Goal: Communication & Community: Answer question/provide support

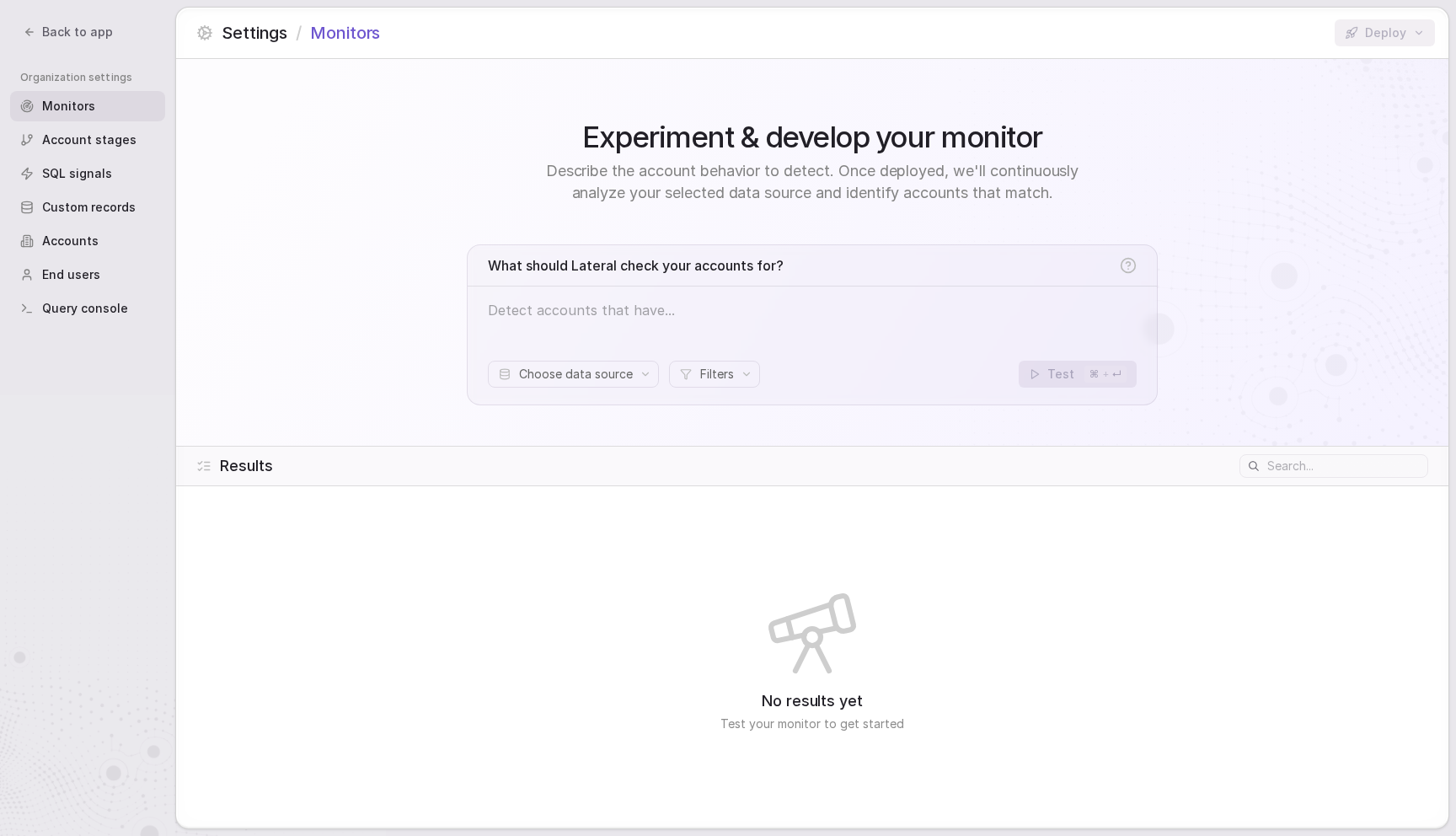
click at [83, 20] on button "Back to app" at bounding box center [68, 32] width 109 height 23
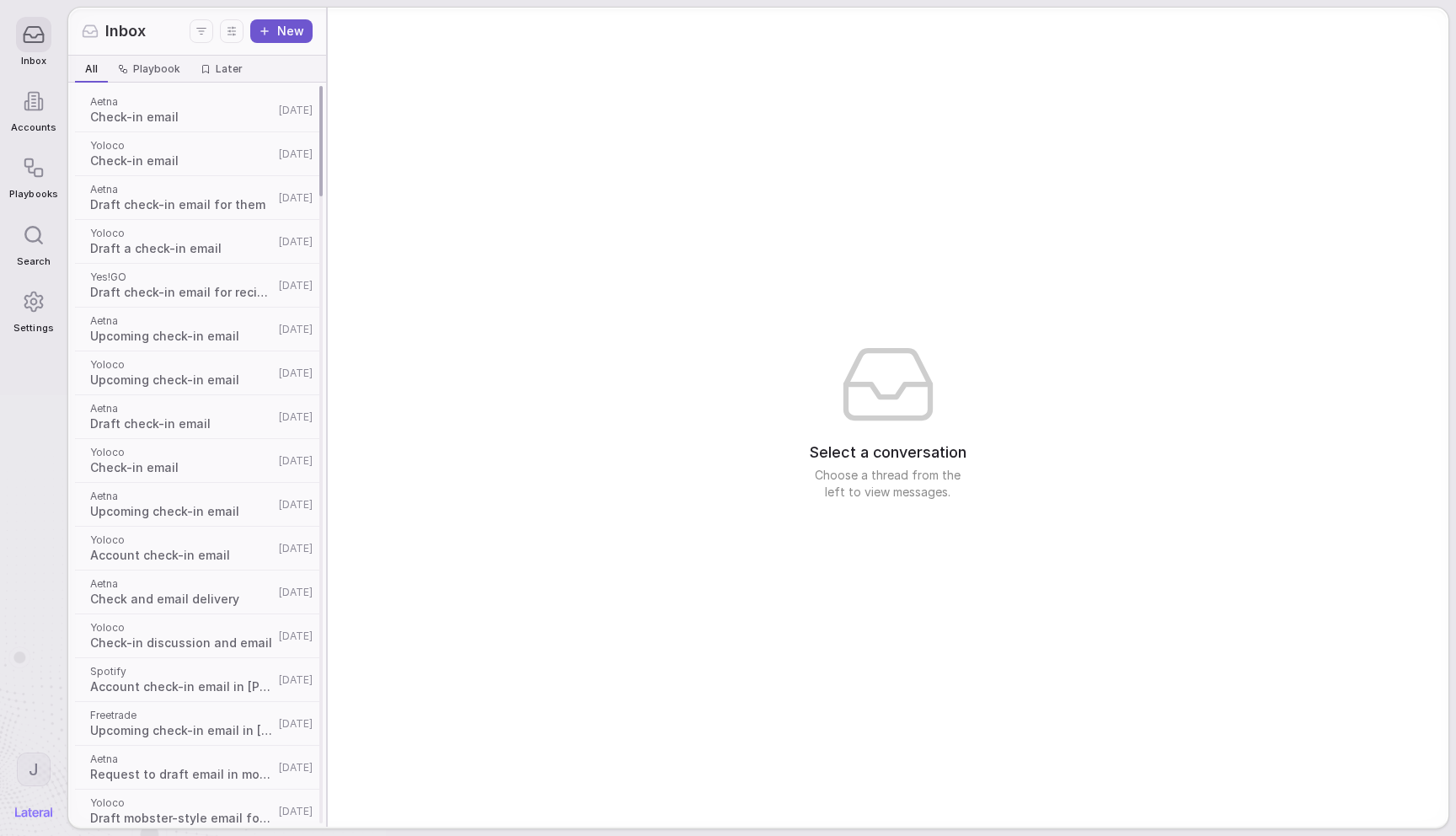
click at [169, 246] on span "Draft a check-in email" at bounding box center [182, 247] width 184 height 17
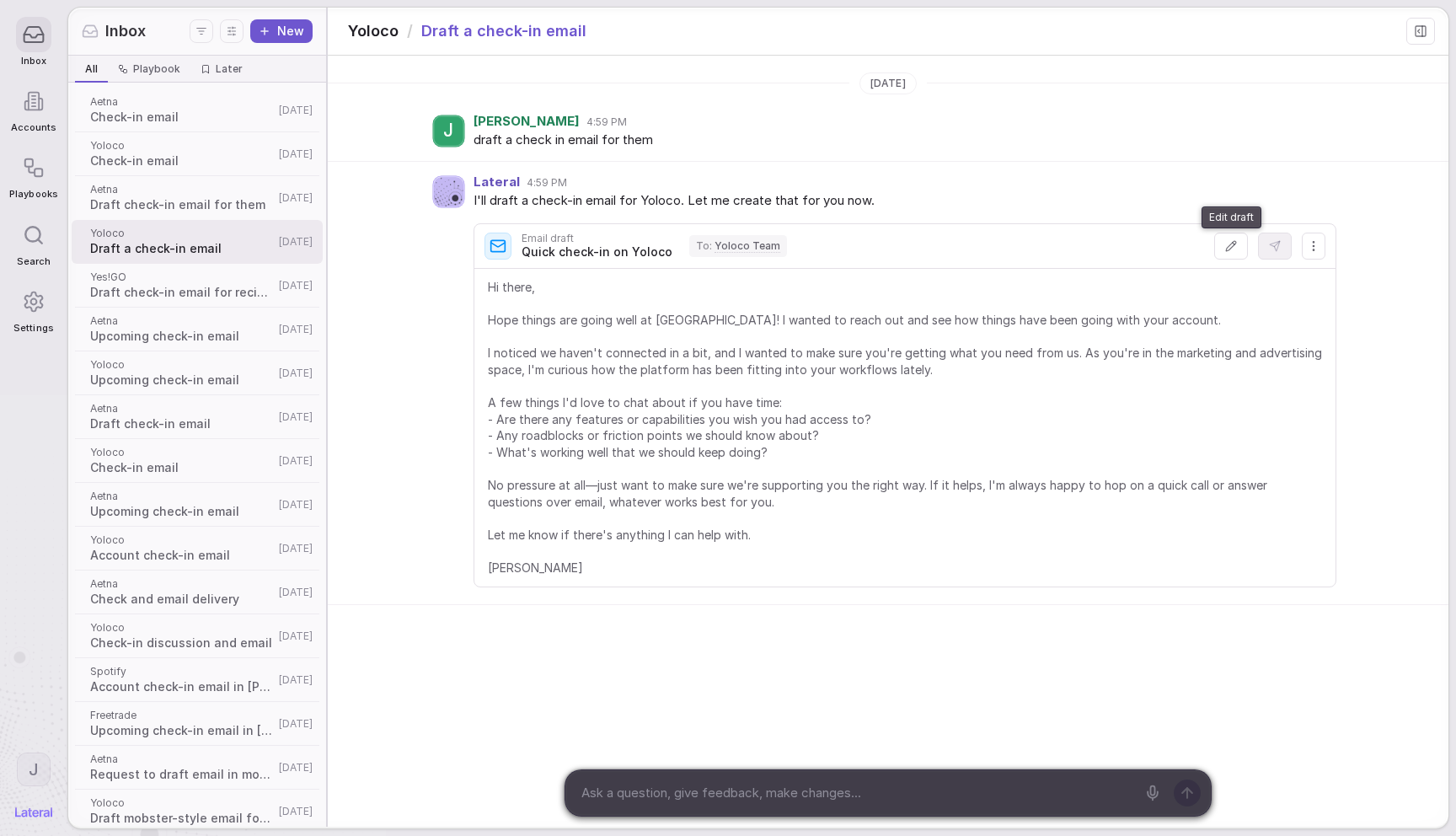
click at [1221, 246] on button at bounding box center [1230, 247] width 34 height 27
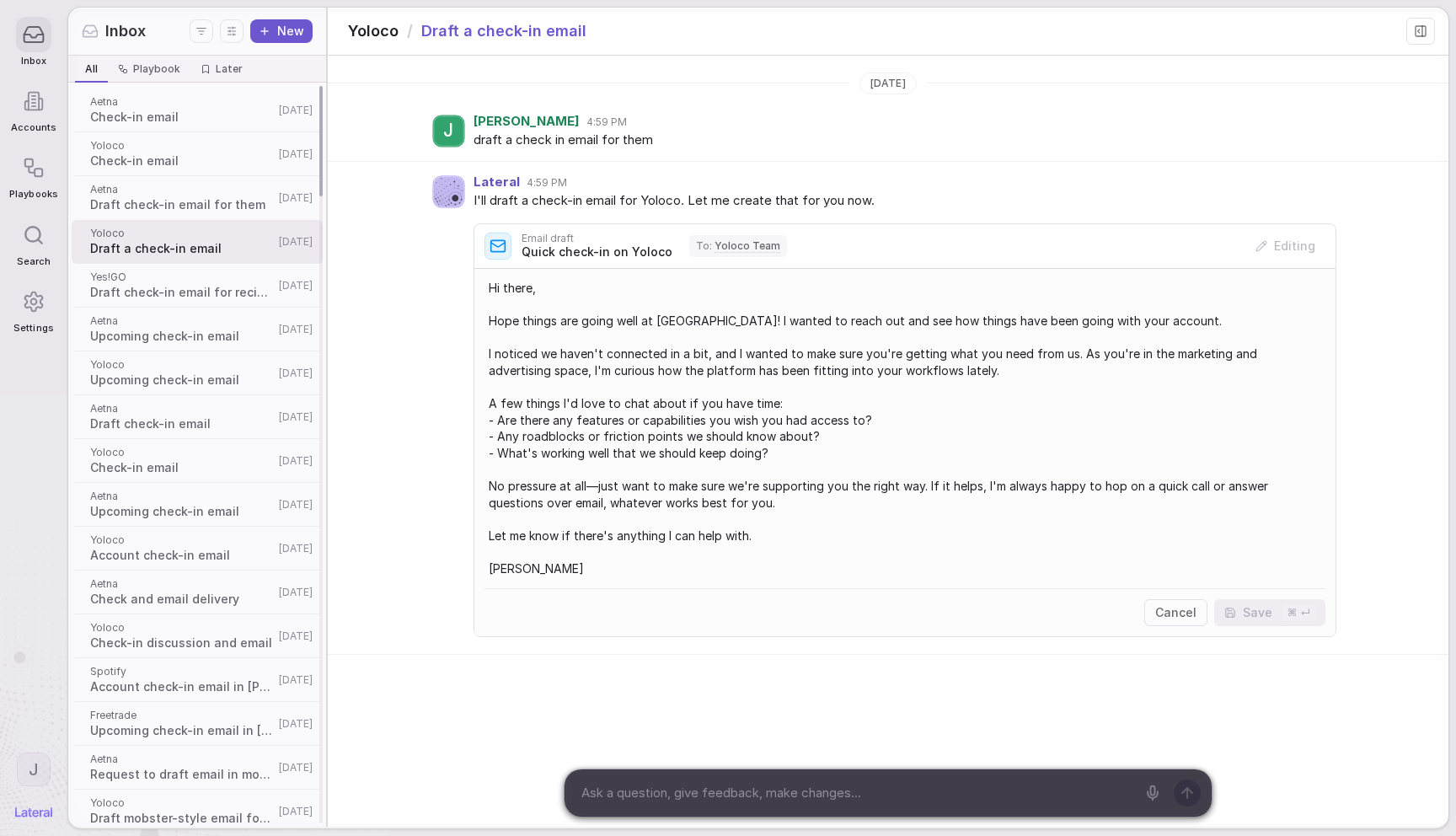
click at [144, 73] on span "Playbook" at bounding box center [157, 69] width 47 height 14
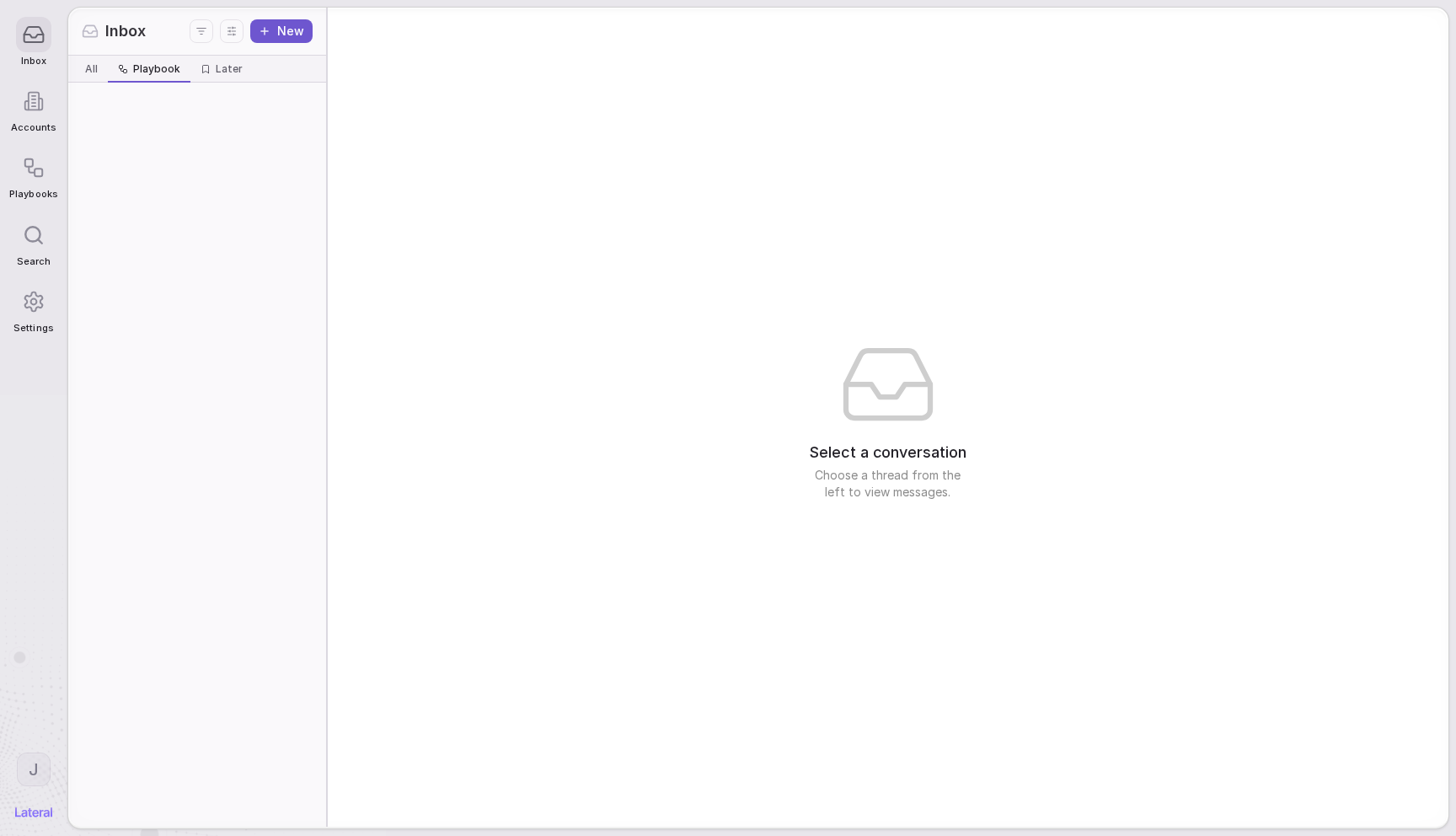
click at [95, 73] on span "All" at bounding box center [91, 69] width 13 height 14
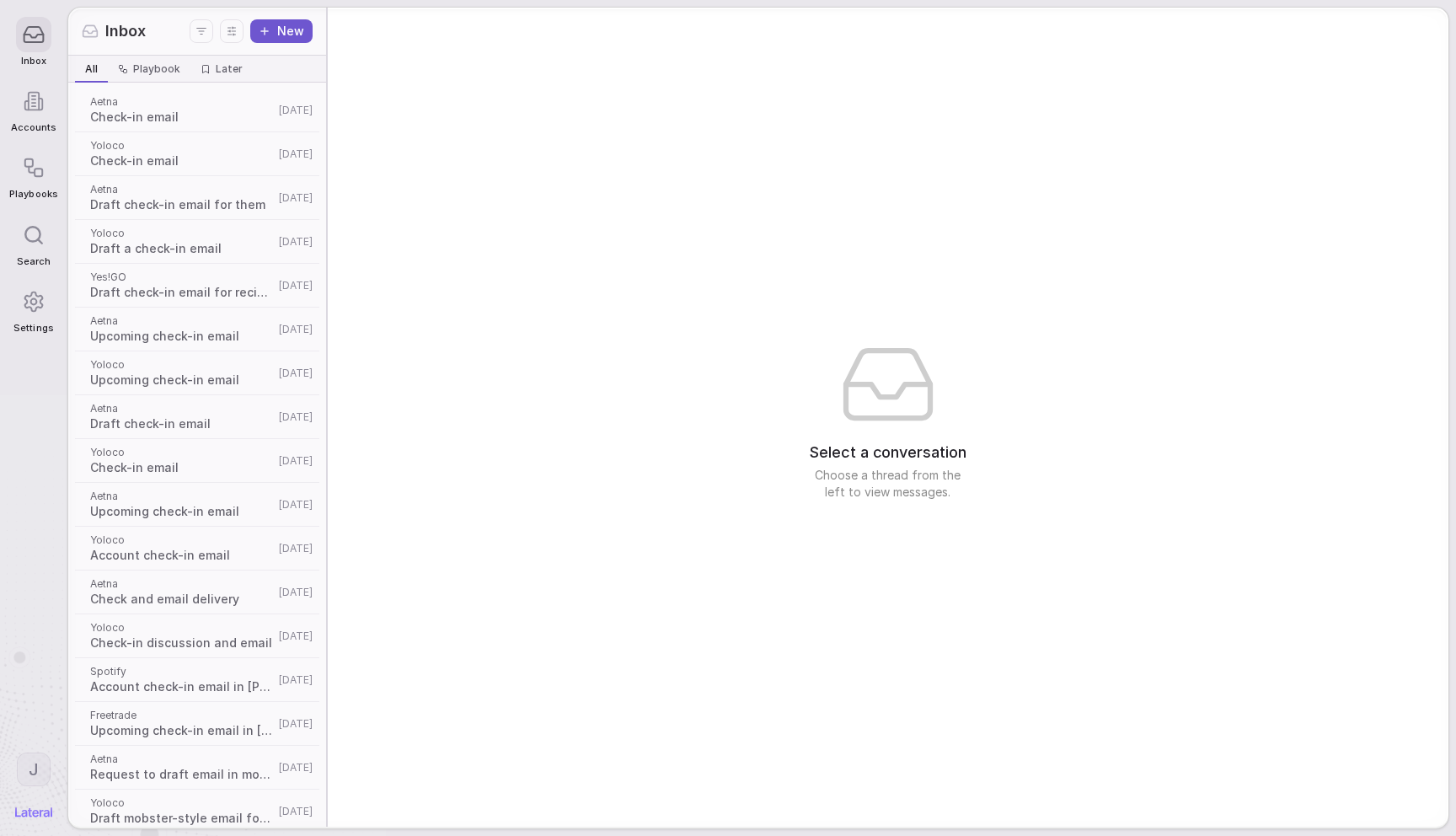
click at [611, 183] on div "Select a conversation Choose a thread from the left to view messages." at bounding box center [887, 417] width 1120 height 819
click at [237, 22] on icon "Display settings" at bounding box center [231, 30] width 17 height 17
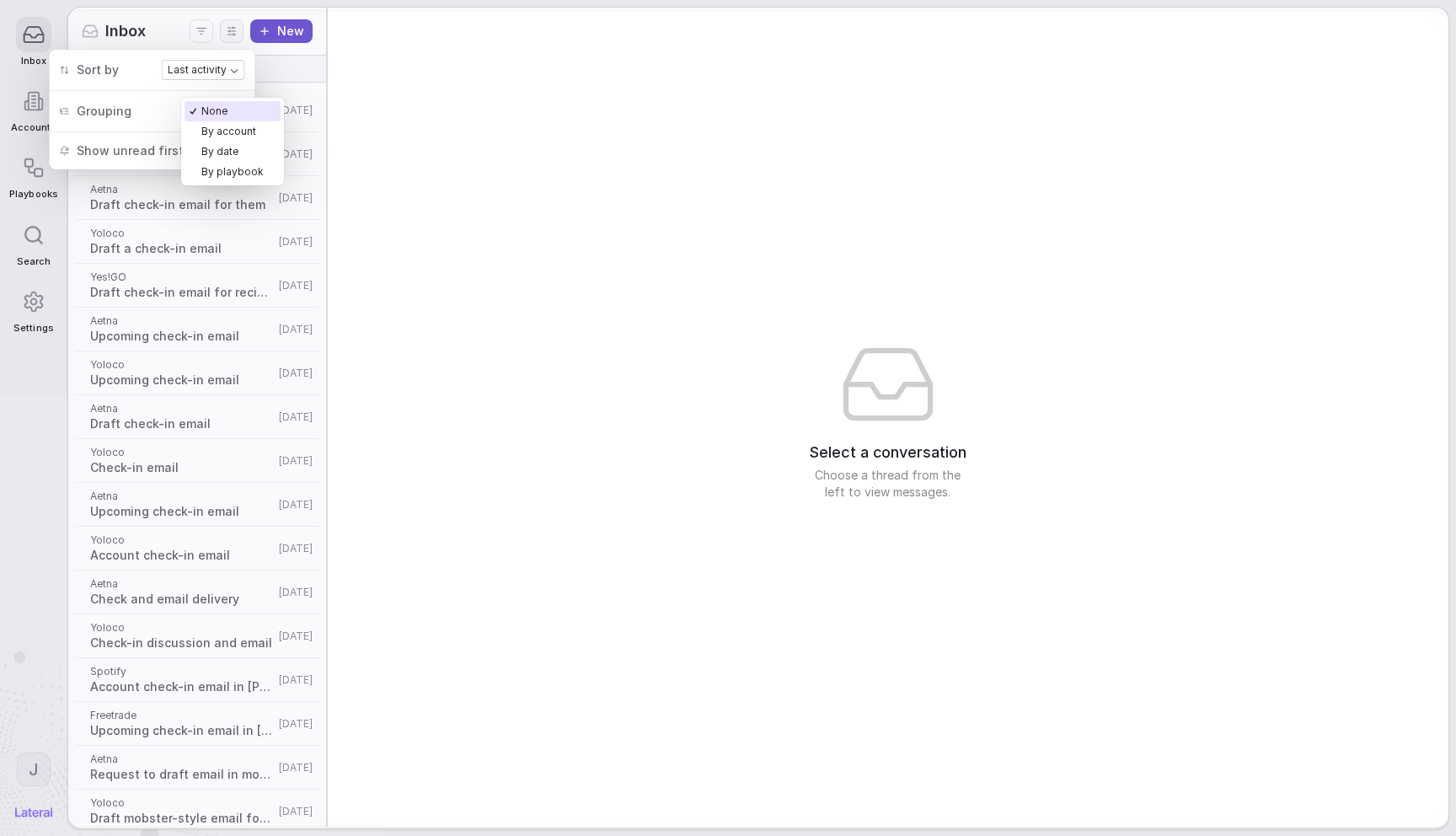
click at [219, 104] on body "Inbox Accounts Playbooks Search Settings J Inbox New All All Playbook Playbook …" at bounding box center [728, 418] width 1456 height 836
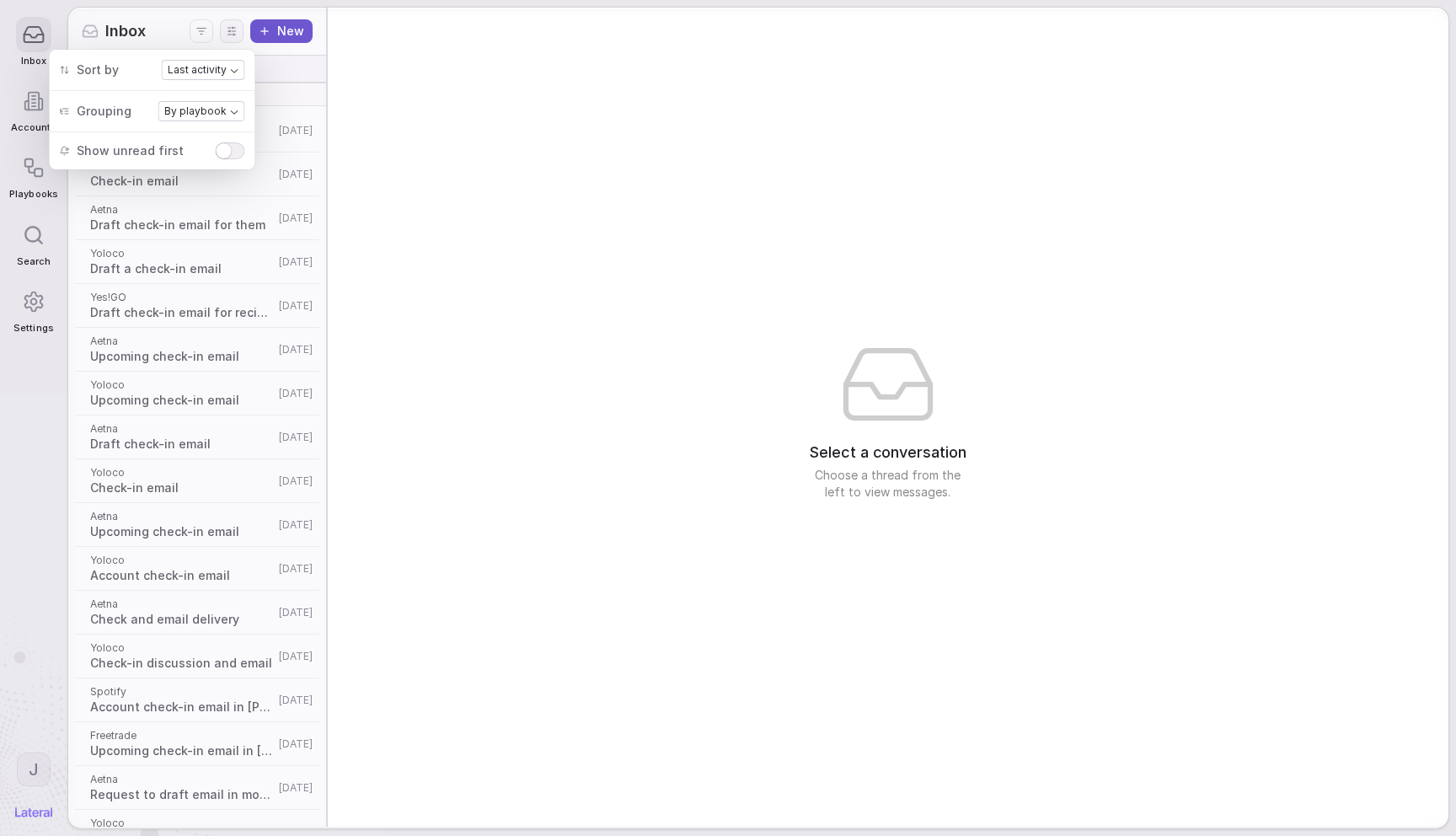
click at [437, 143] on div "Select a conversation Choose a thread from the left to view messages." at bounding box center [887, 417] width 1120 height 819
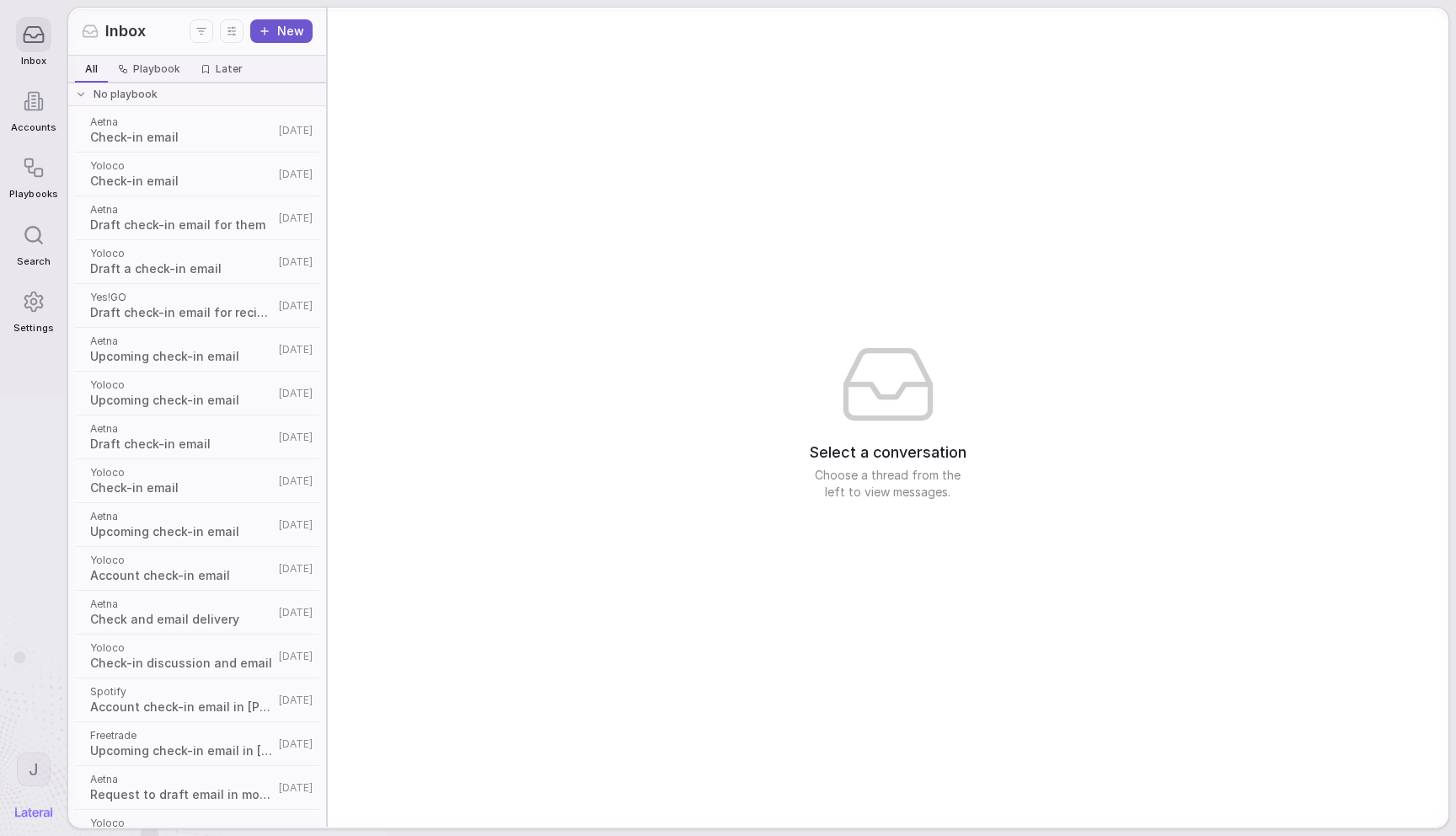
click at [219, 17] on div "Inbox New" at bounding box center [197, 31] width 258 height 48
click at [228, 36] on icon "Display settings" at bounding box center [231, 30] width 17 height 17
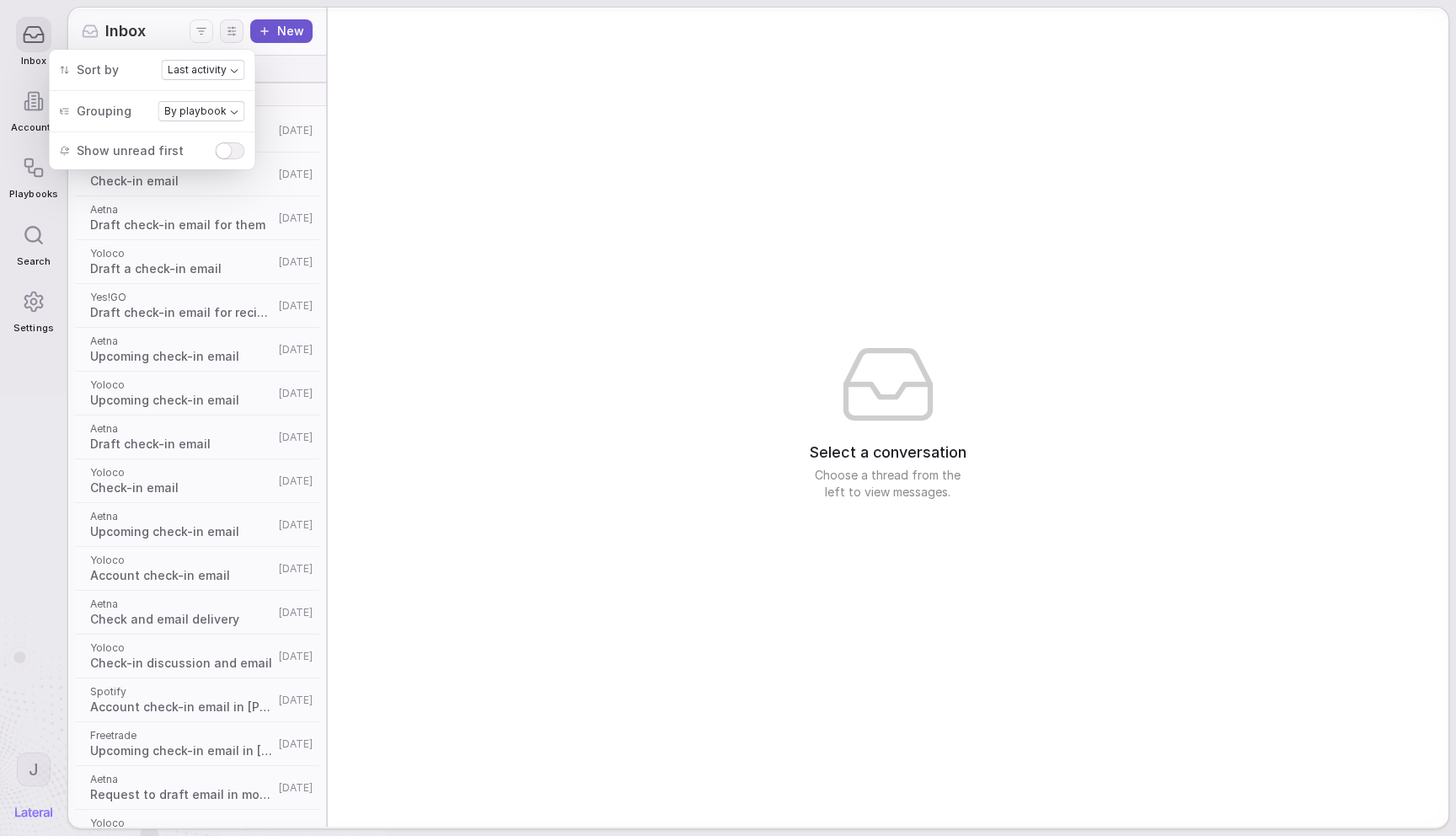
click at [205, 116] on body "Inbox Accounts Playbooks Search Settings J Inbox New All All Playbook Playbook …" at bounding box center [728, 418] width 1456 height 836
click at [416, 152] on div "Select a conversation Choose a thread from the left to view messages." at bounding box center [887, 417] width 1120 height 819
click at [315, 102] on div "No playbook" at bounding box center [198, 95] width 265 height 23
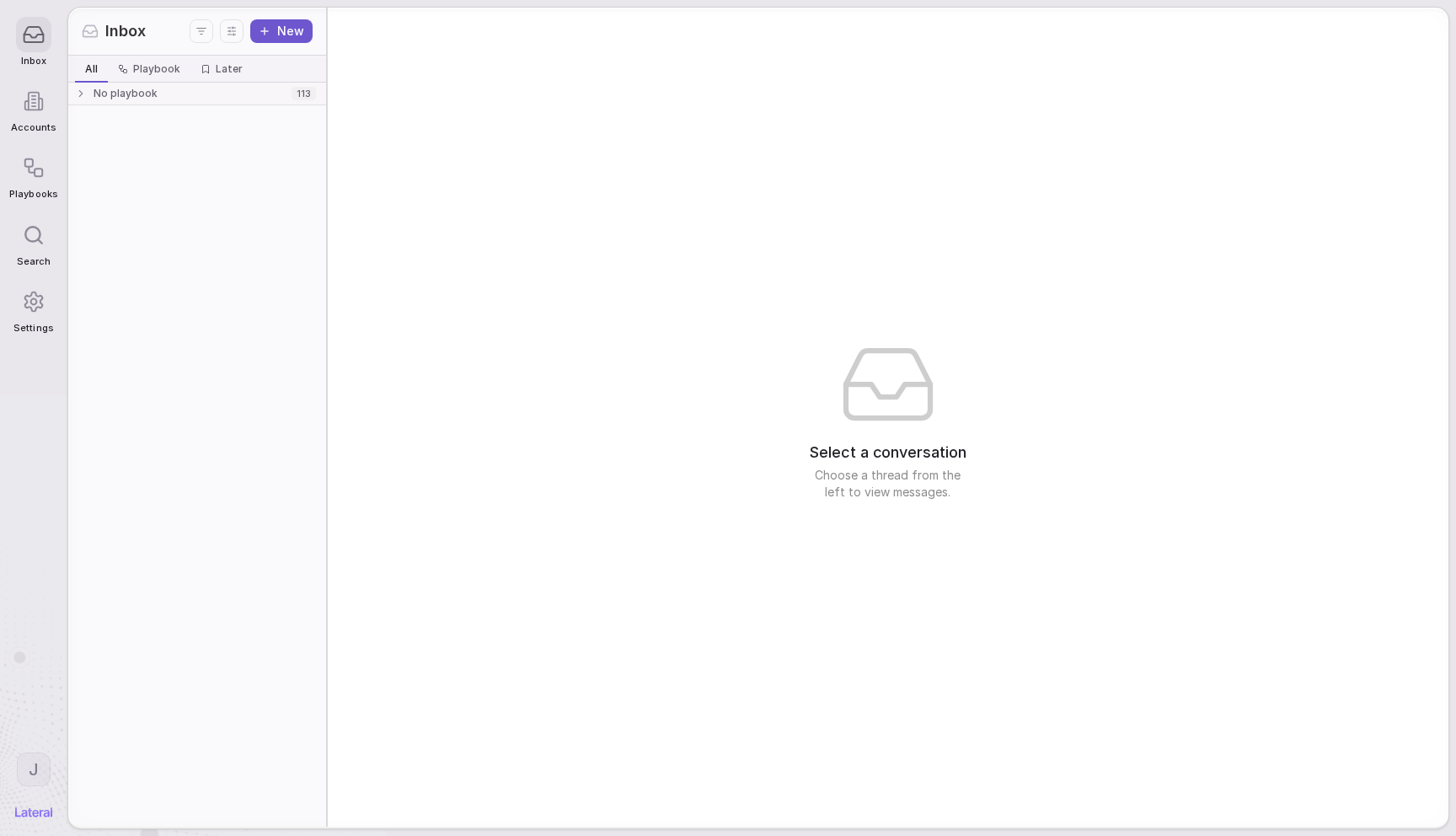
click at [295, 98] on span "113" at bounding box center [303, 94] width 24 height 14
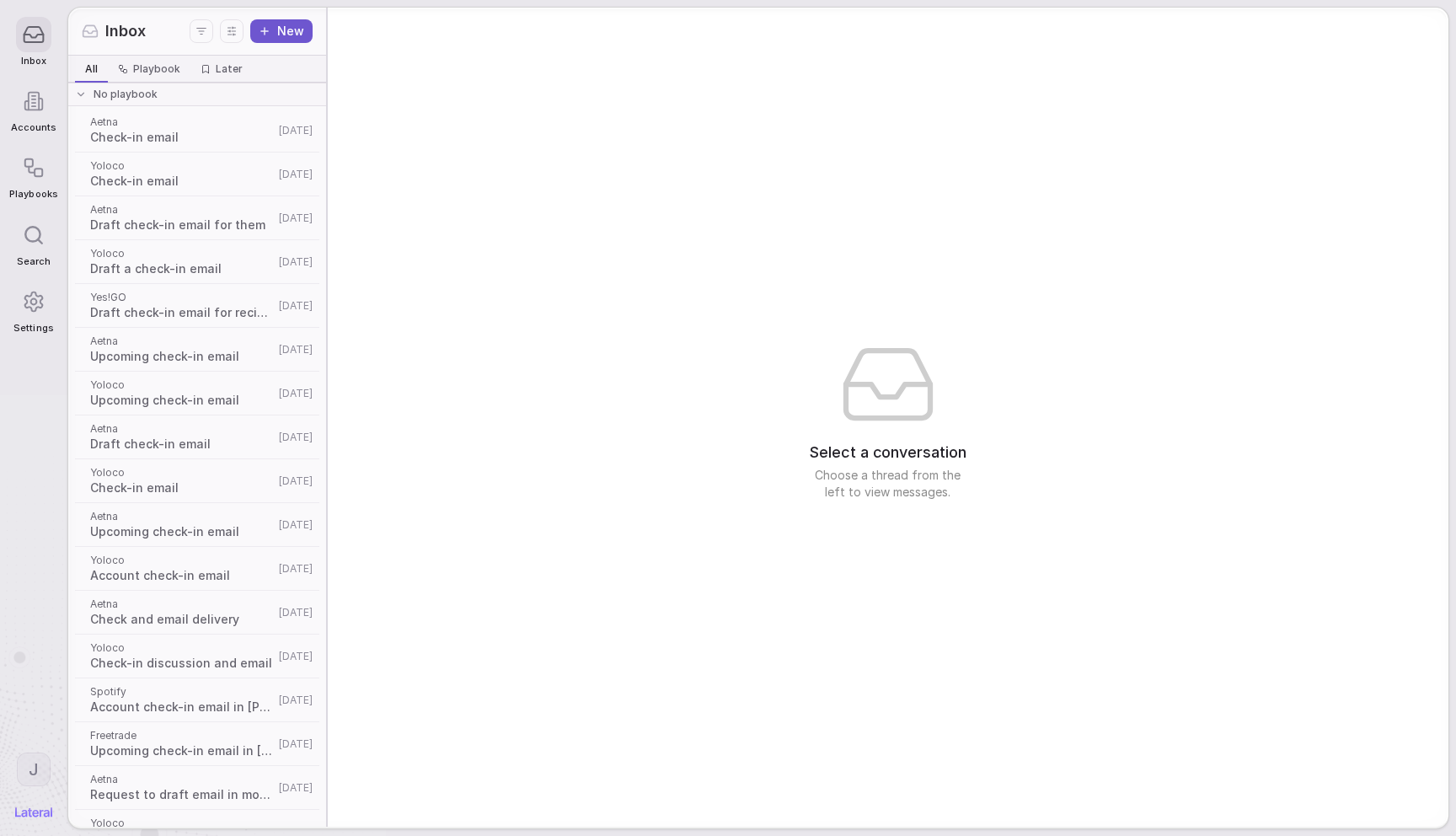
click at [240, 24] on icon "Display settings" at bounding box center [231, 30] width 17 height 17
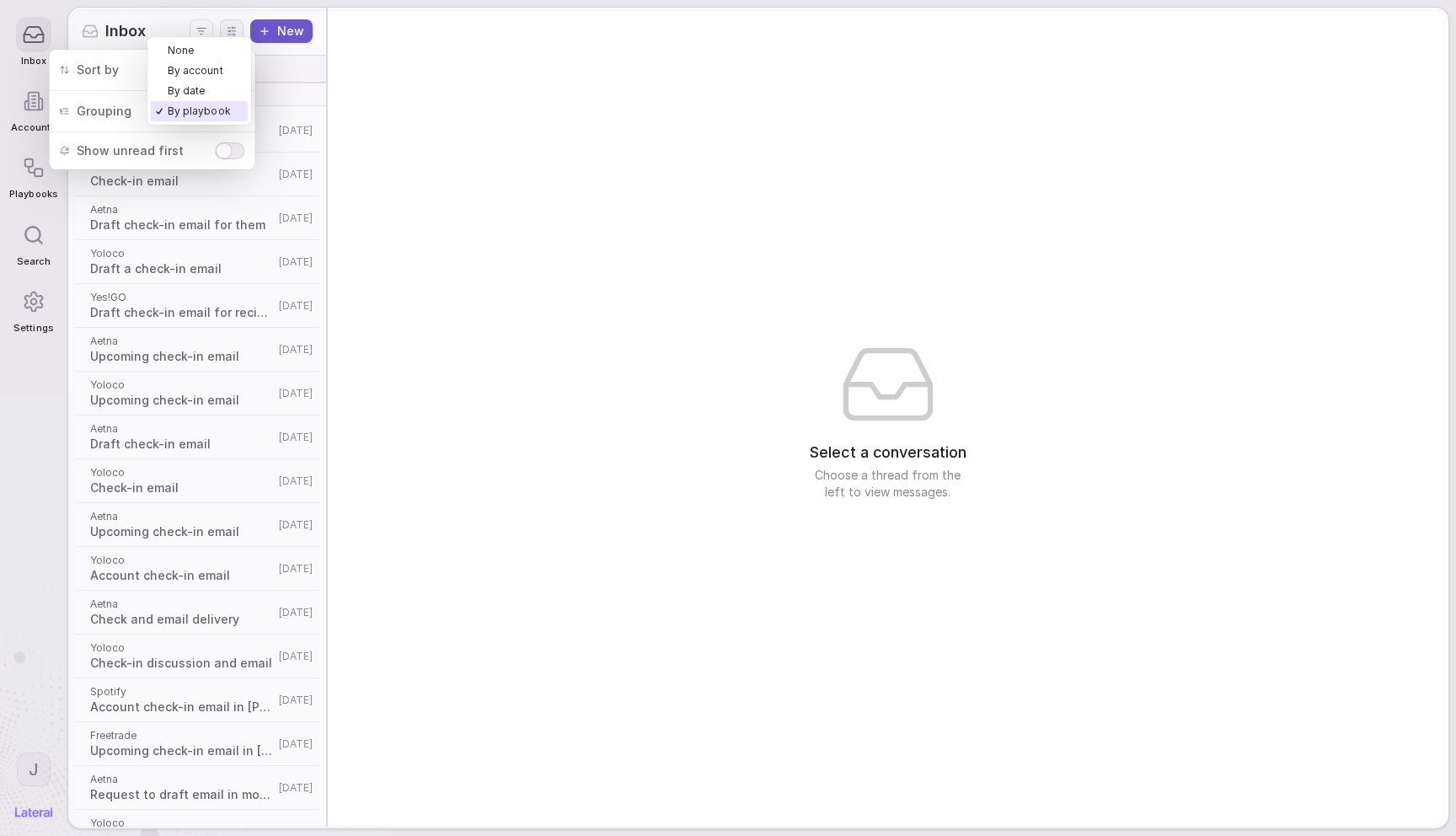
click at [203, 110] on body "Inbox Accounts Playbooks Search Settings J Inbox New All All Playbook Playbook …" at bounding box center [728, 418] width 1456 height 836
click at [296, 117] on div at bounding box center [301, 130] width 28 height 28
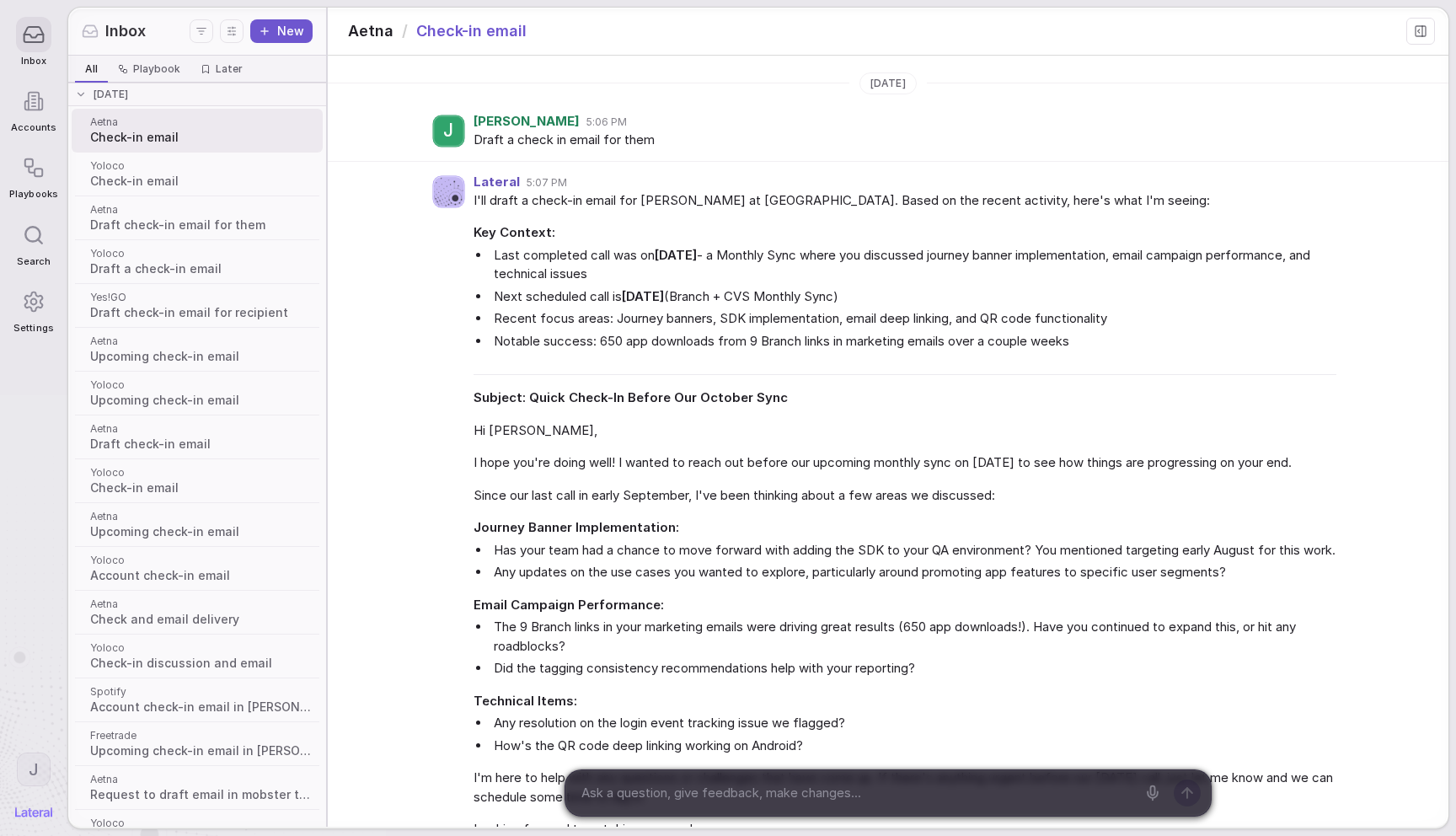
click at [224, 39] on icon "Display settings" at bounding box center [231, 30] width 17 height 17
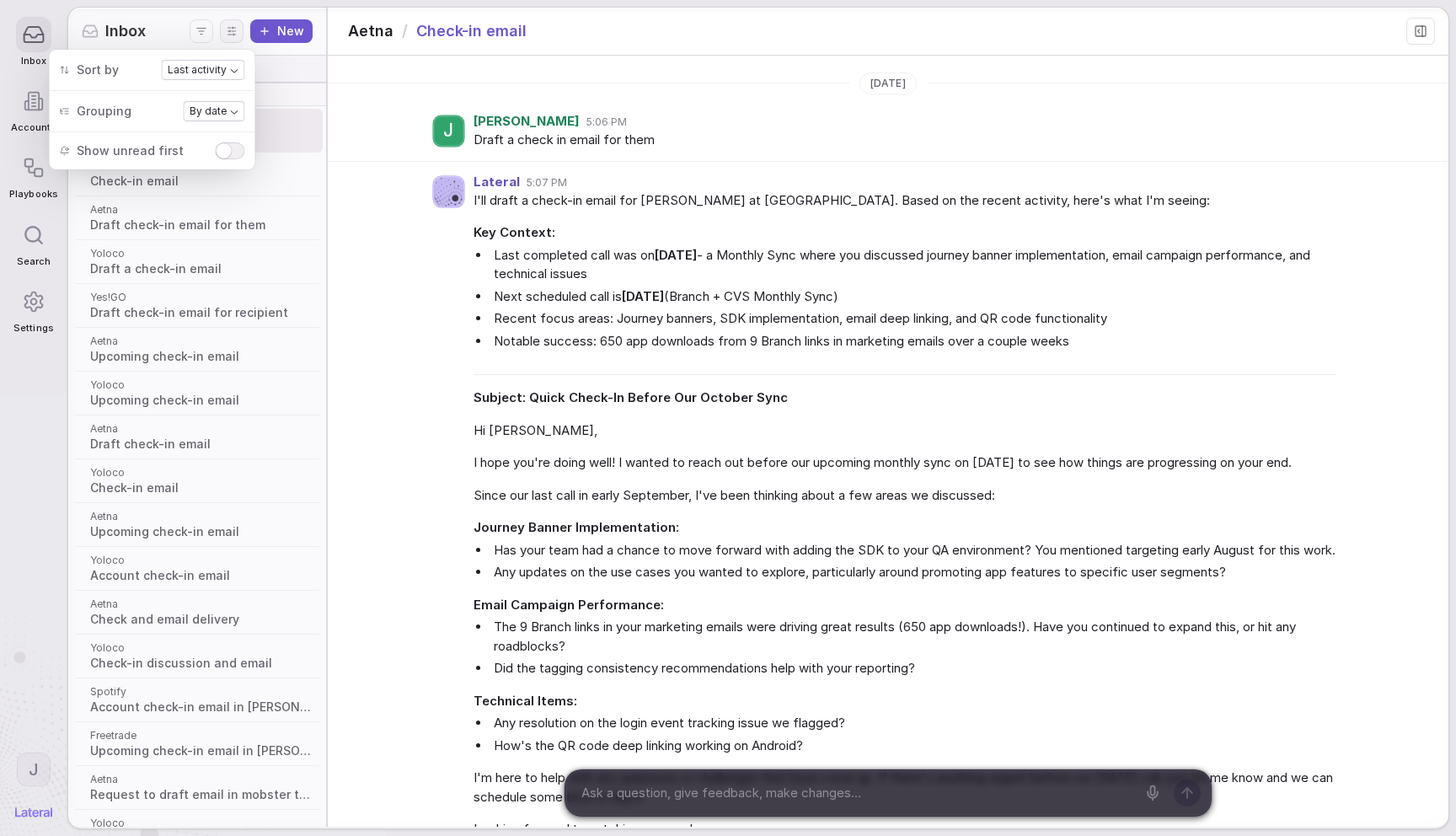
click at [223, 124] on div "Sort by Last activity Grouping By date Show unread first" at bounding box center [152, 109] width 185 height 99
click at [215, 110] on body "Inbox Accounts Playbooks Search Settings J Inbox New All All Playbook Playbook …" at bounding box center [728, 418] width 1456 height 836
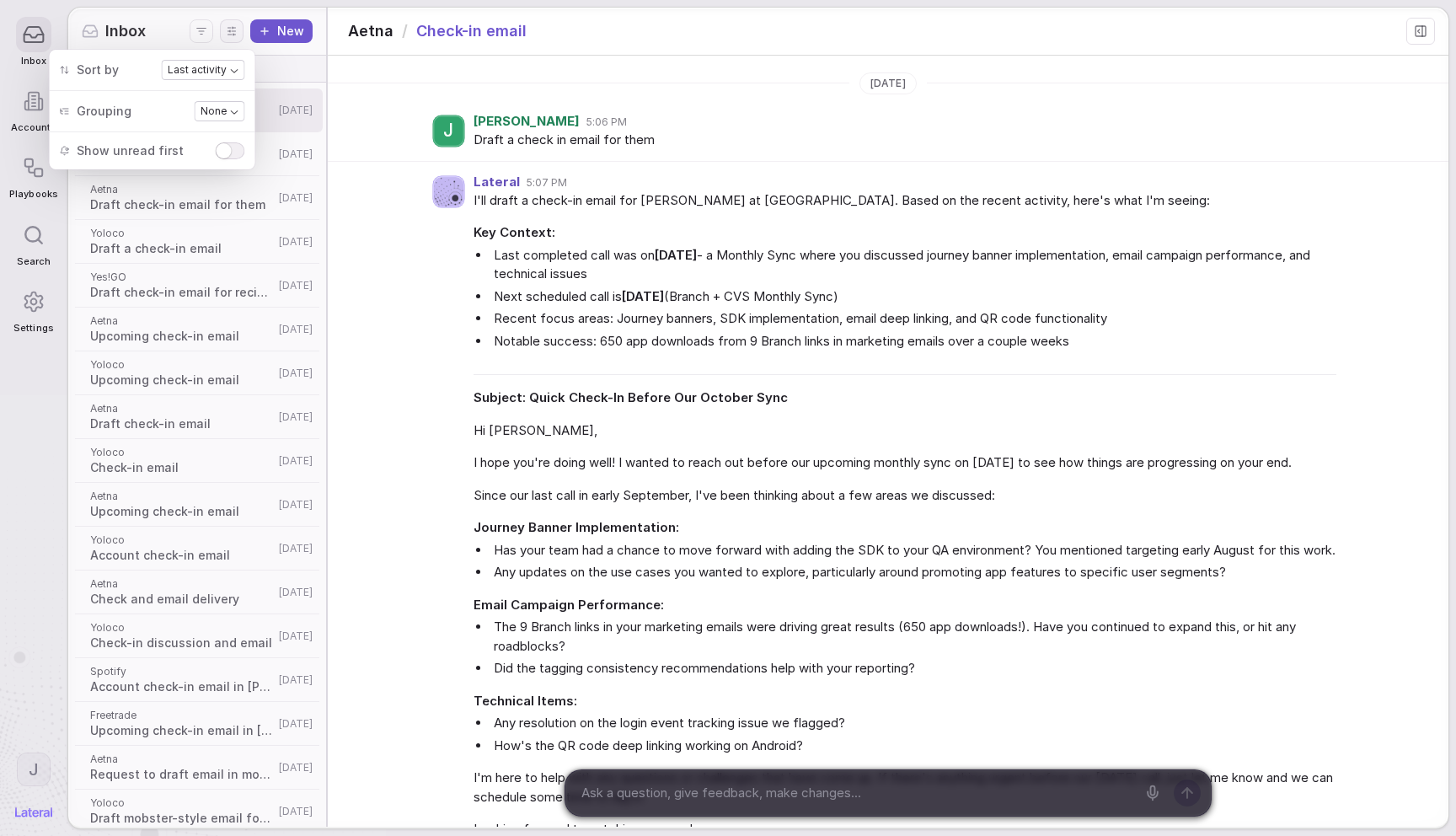
scroll to position [857, 0]
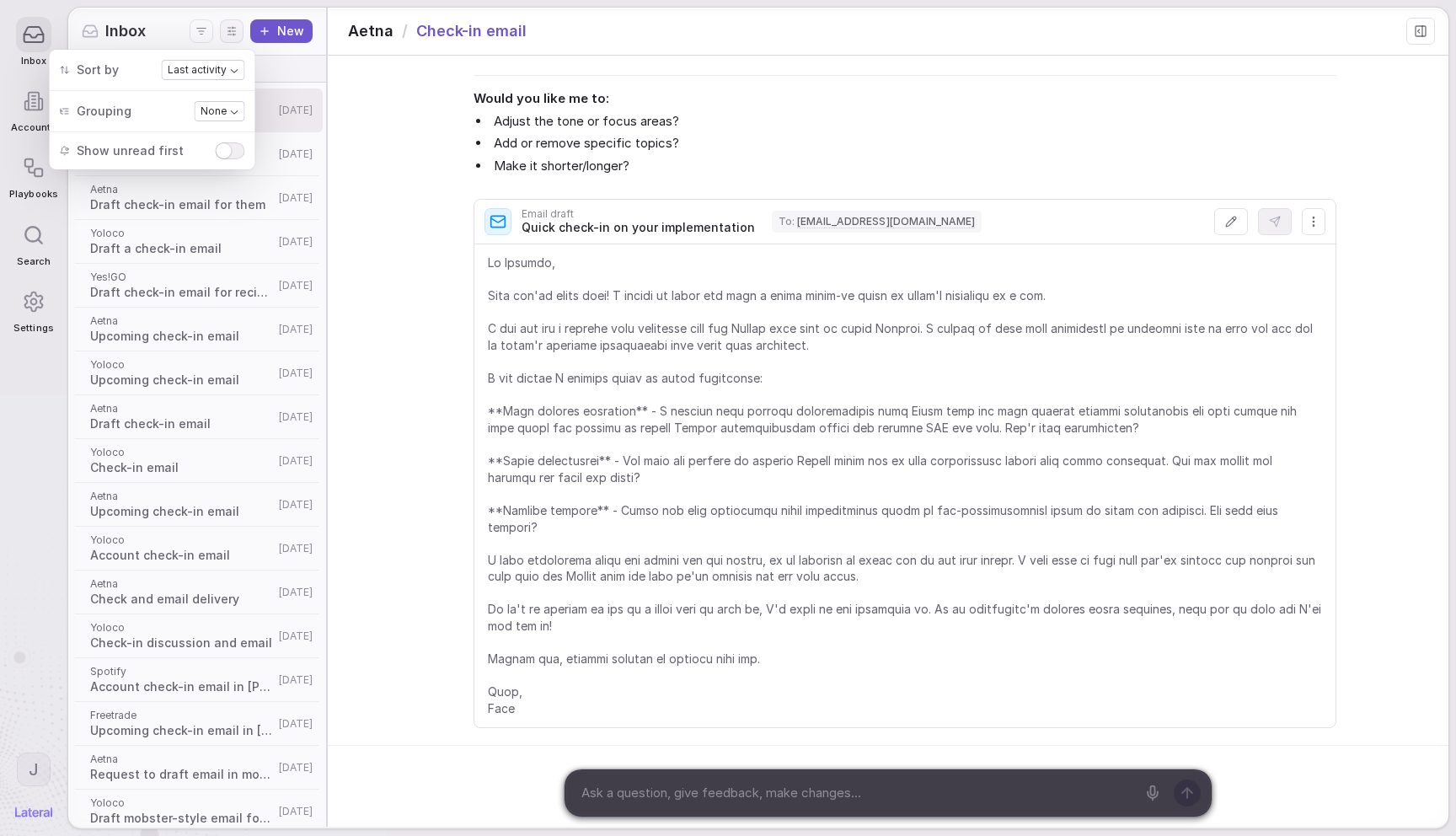
click at [460, 128] on div "Lateral 5:07 PM I'll draft a check-in email for [PERSON_NAME] at [GEOGRAPHIC_DA…" at bounding box center [887, 44] width 1120 height 1404
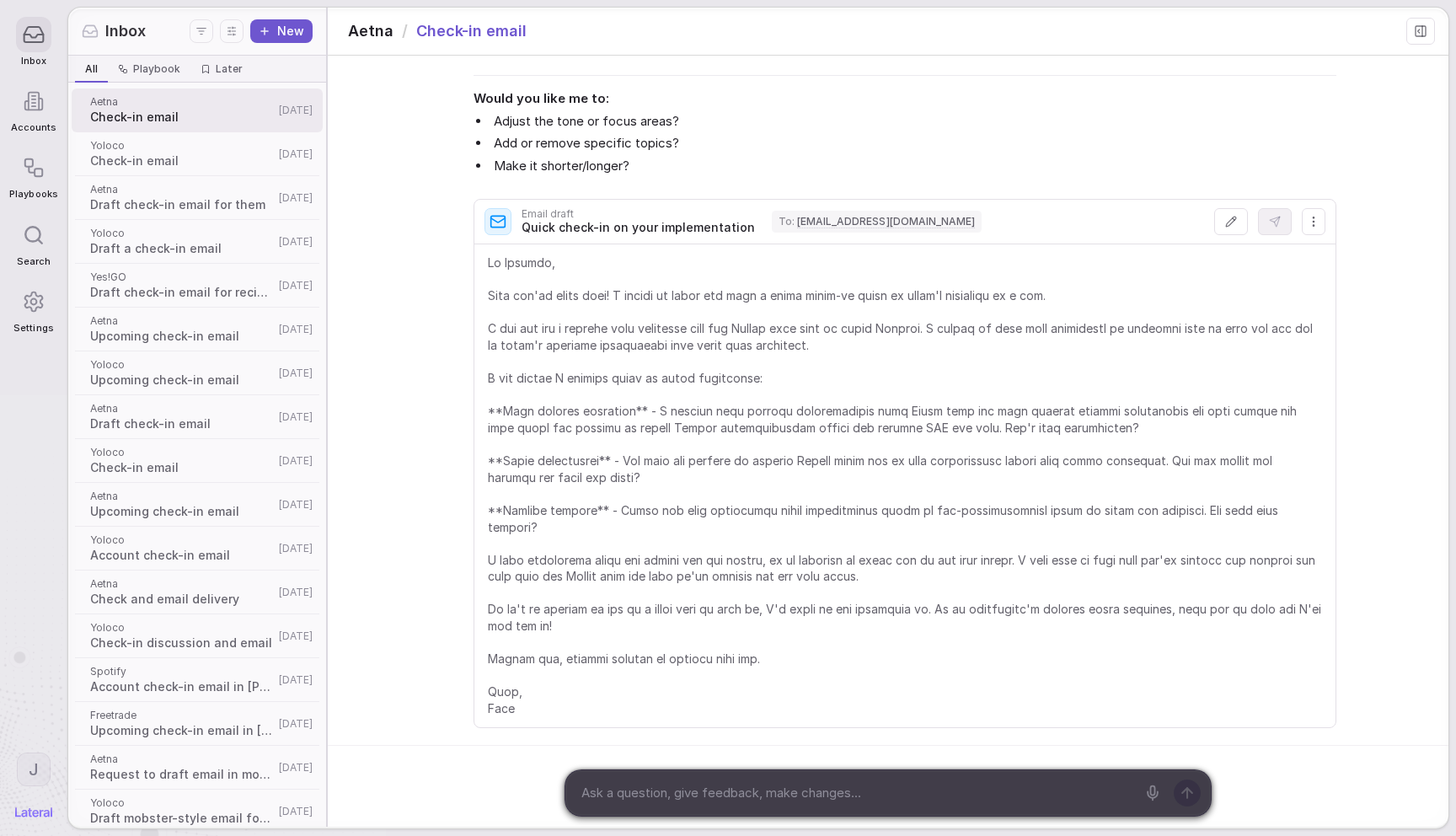
click at [1223, 233] on button at bounding box center [1230, 222] width 34 height 27
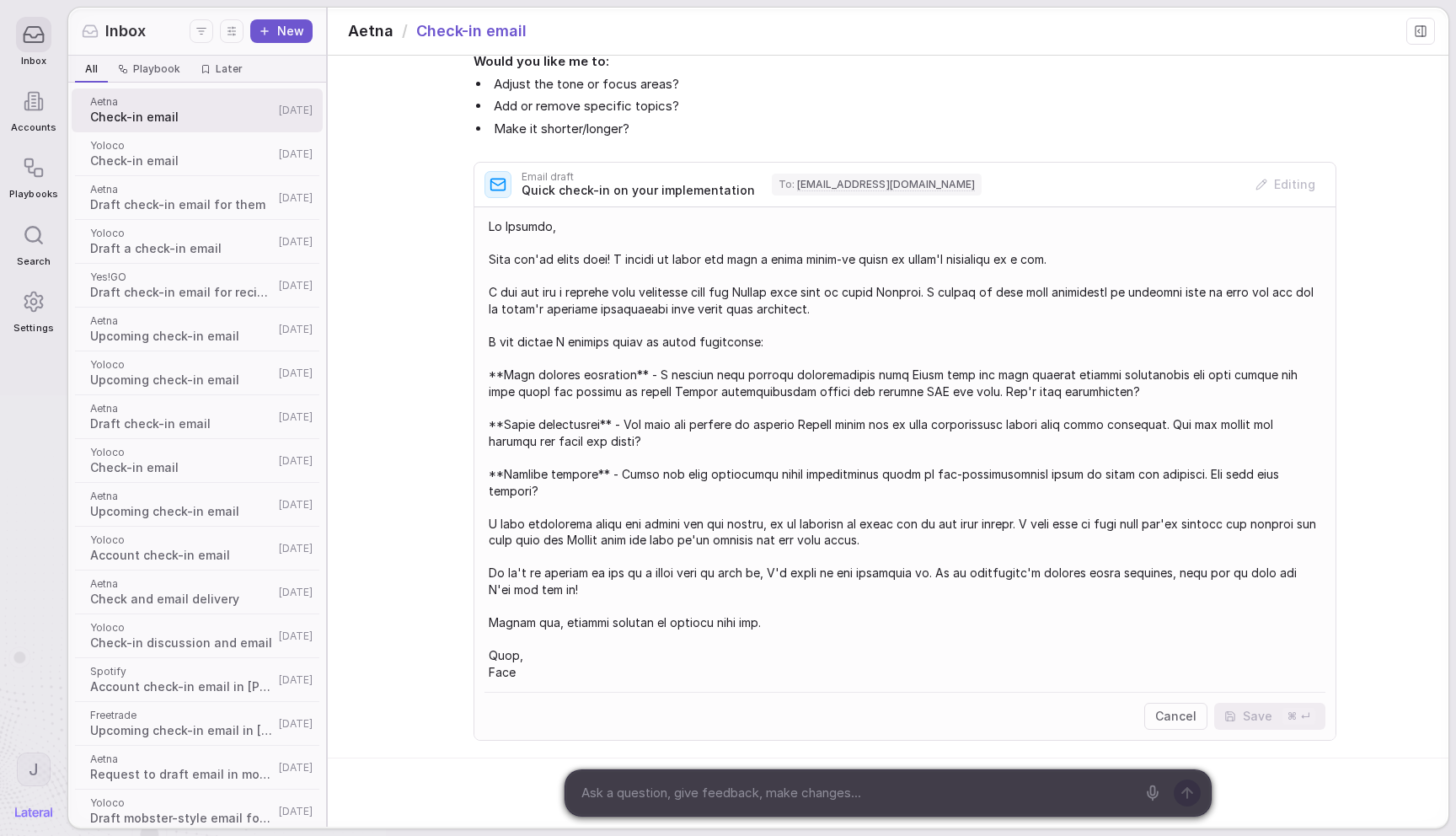
scroll to position [907, 0]
